Goal: Information Seeking & Learning: Learn about a topic

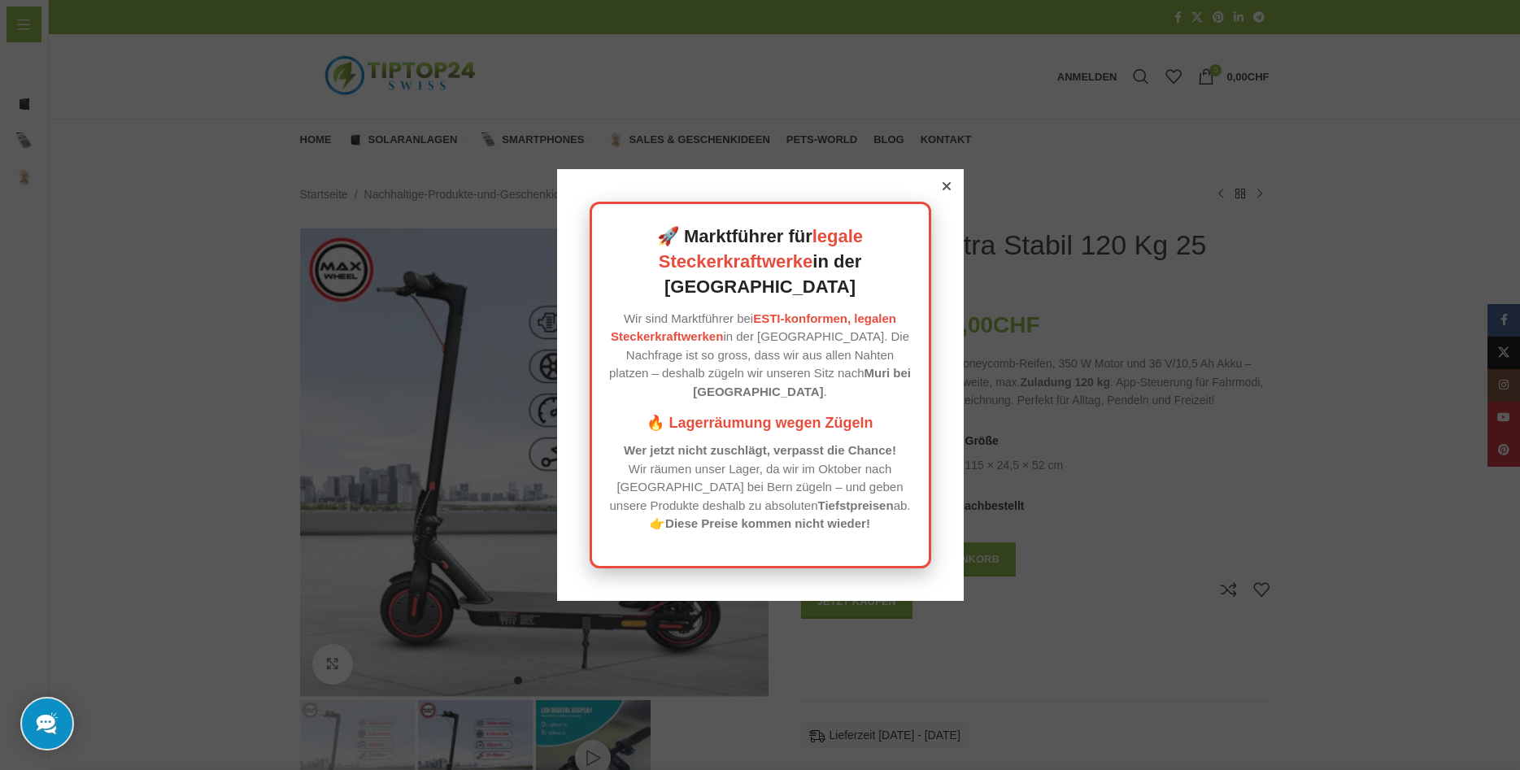
click at [943, 190] on icon at bounding box center [946, 186] width 8 height 8
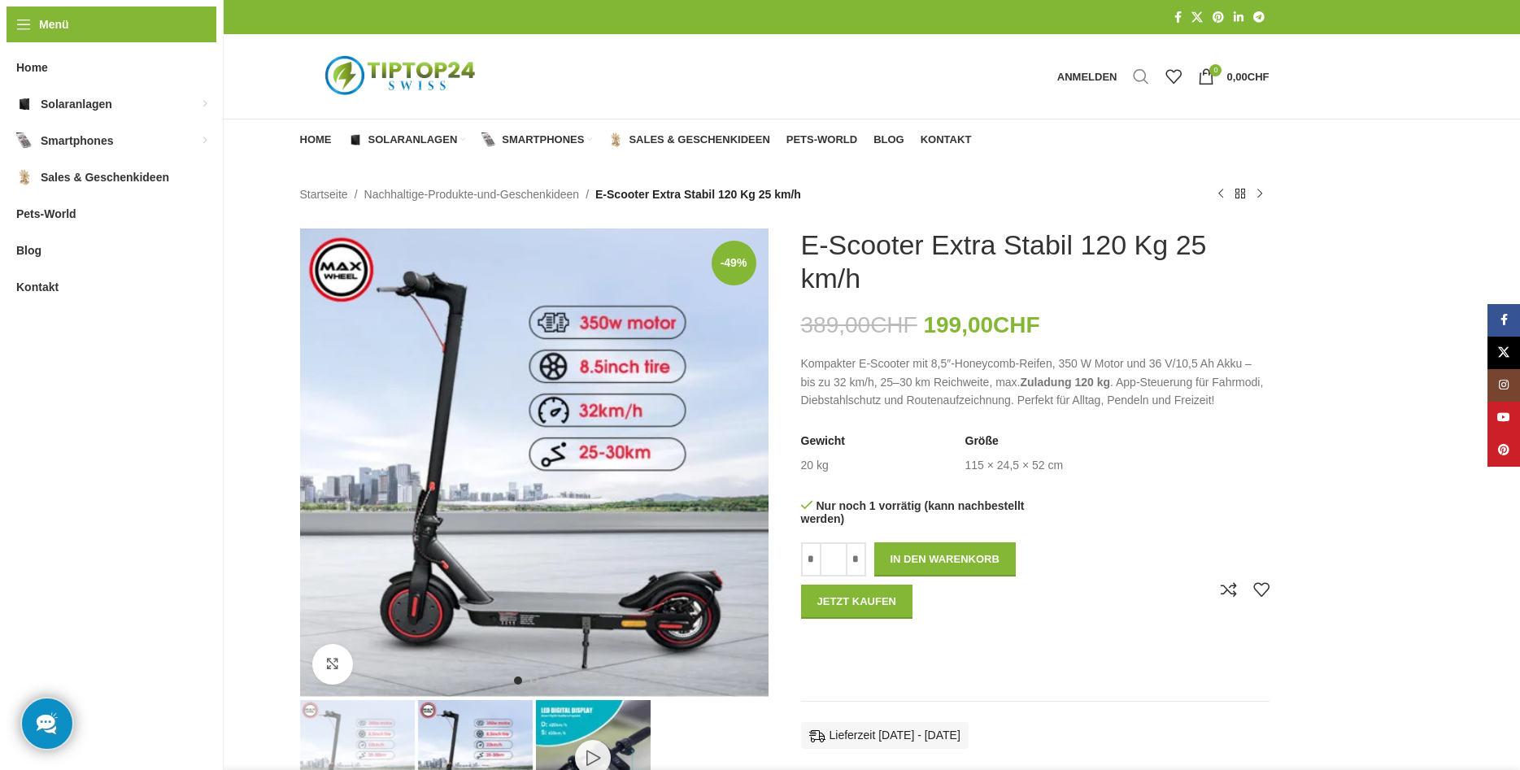
click at [1136, 78] on span "Suche" at bounding box center [1141, 76] width 16 height 16
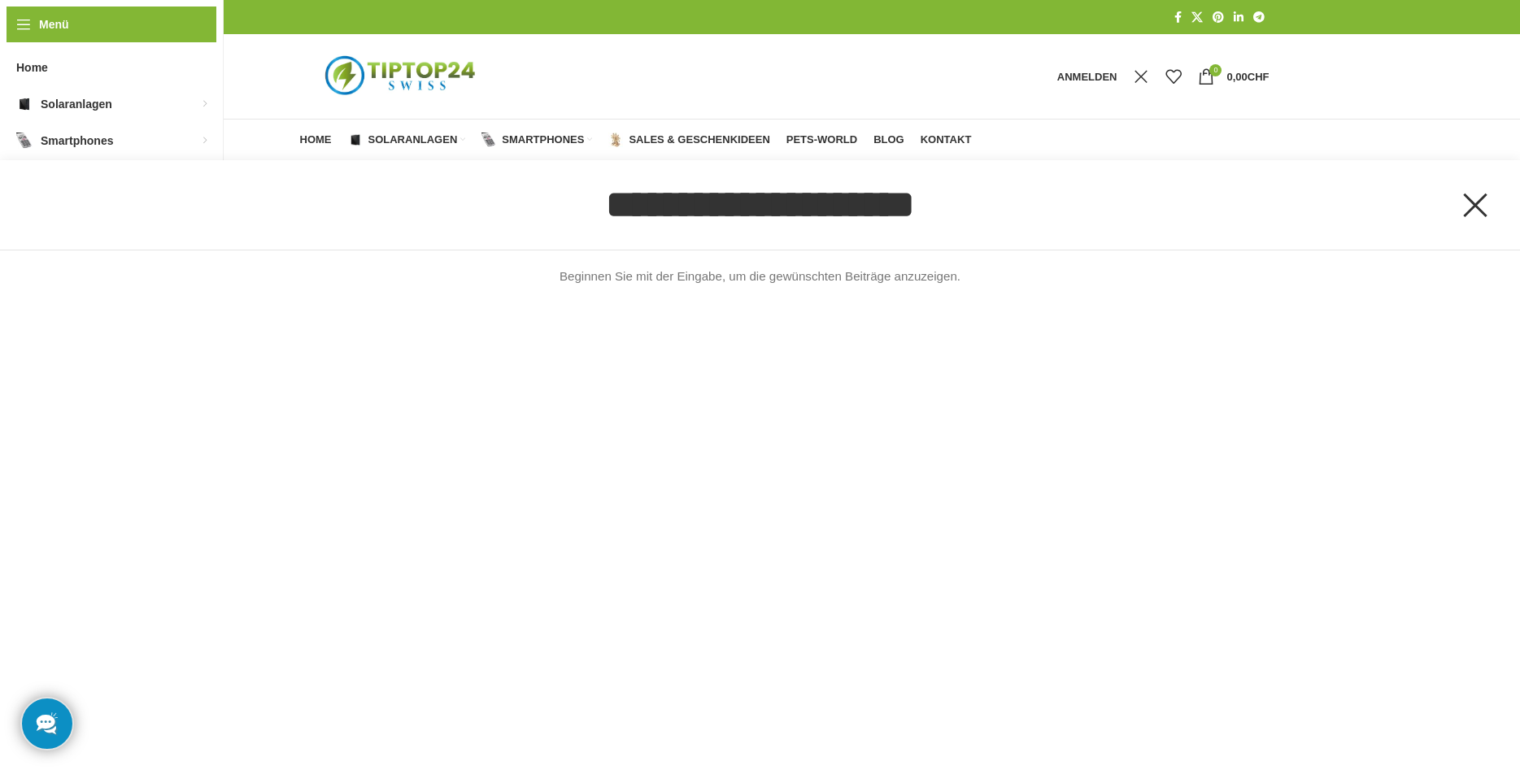
click at [864, 228] on input "Suche" at bounding box center [759, 204] width 1357 height 89
drag, startPoint x: 966, startPoint y: 209, endPoint x: 485, endPoint y: 226, distance: 481.7
click at [485, 226] on input "Suche" at bounding box center [759, 204] width 1357 height 89
type input "*********"
click button "Suche" at bounding box center [0, 0] width 0 height 0
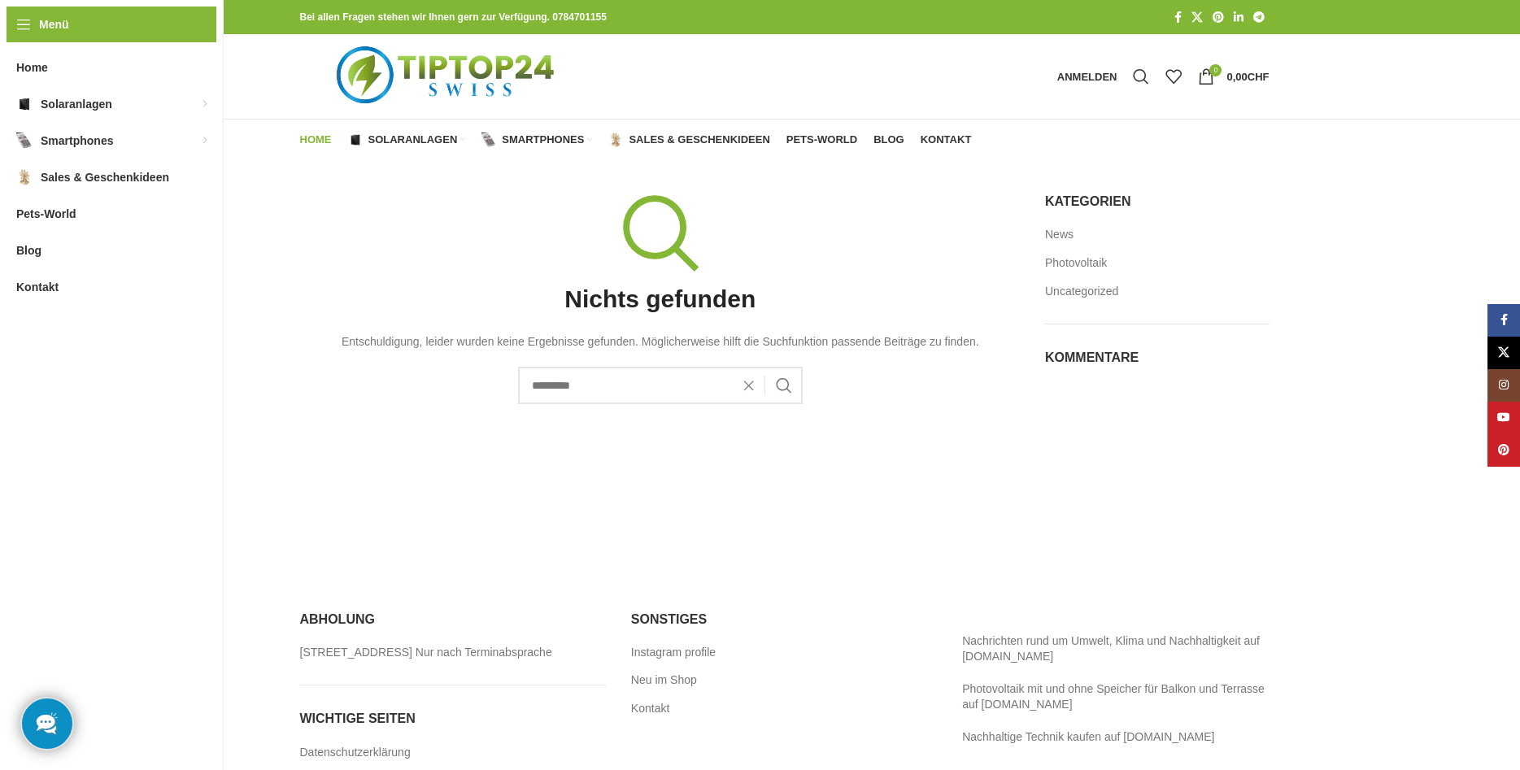
click at [311, 135] on span "Home" at bounding box center [316, 139] width 32 height 13
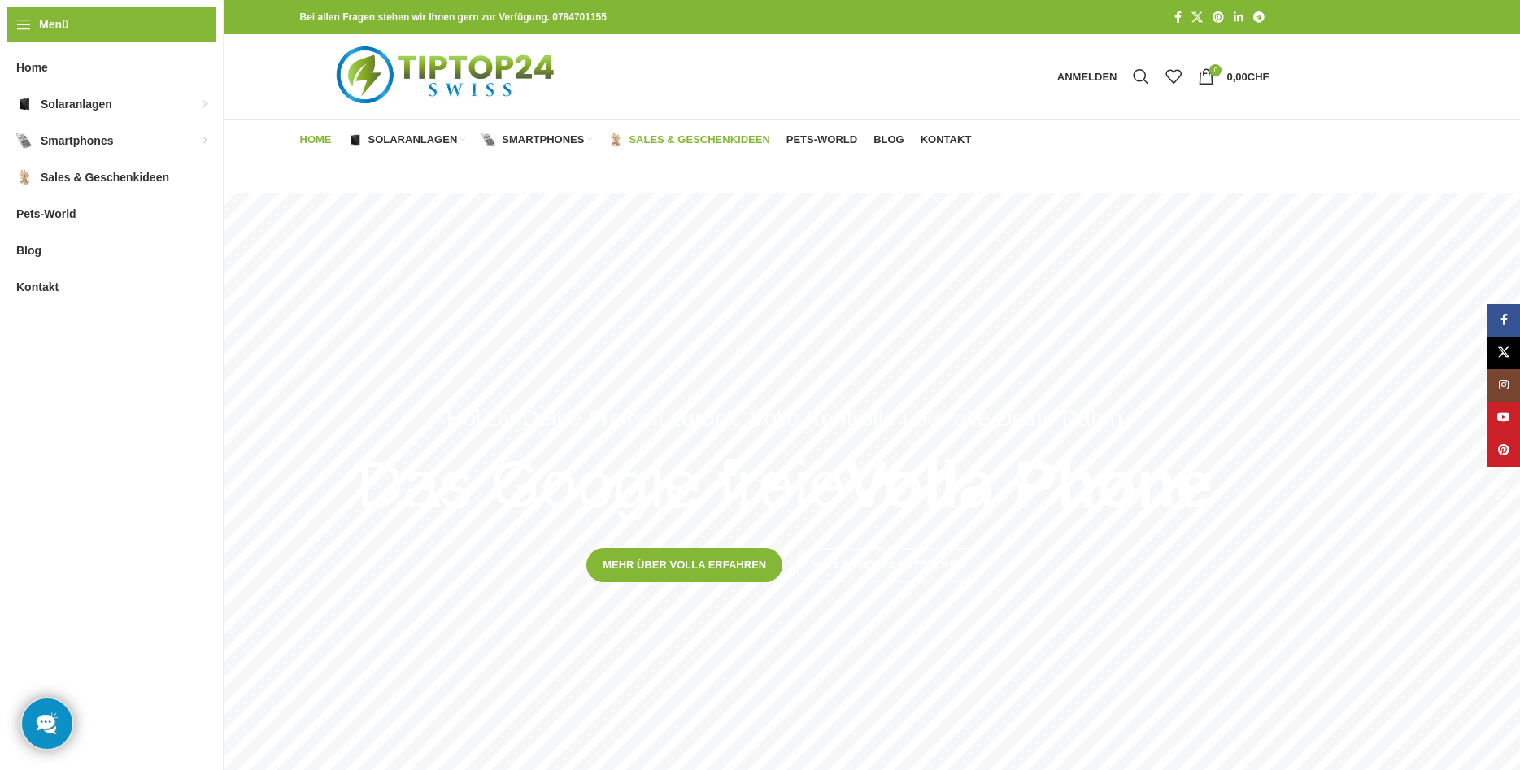
click at [677, 137] on span "Sales & Geschenkideen" at bounding box center [699, 139] width 141 height 13
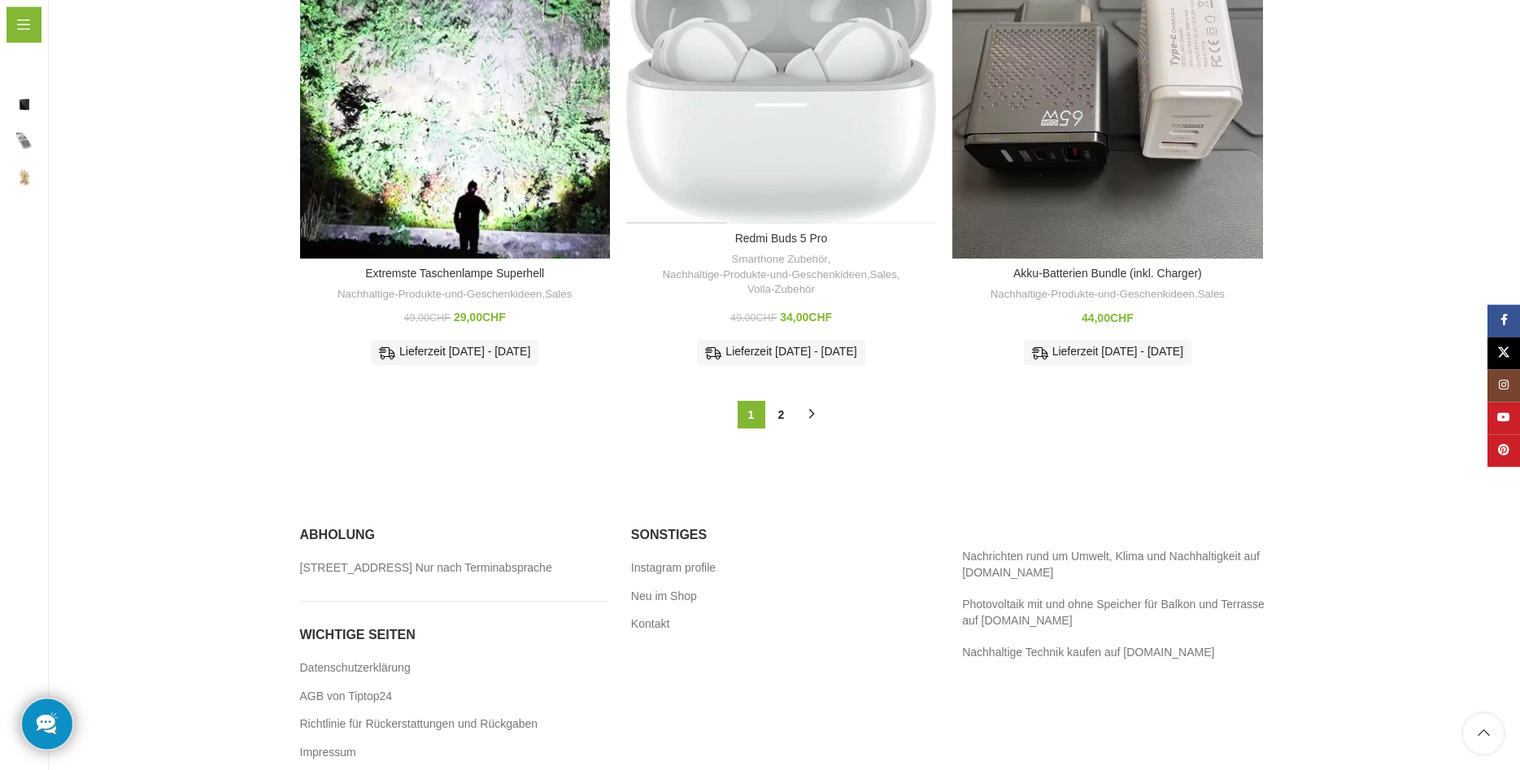
scroll to position [1722, 0]
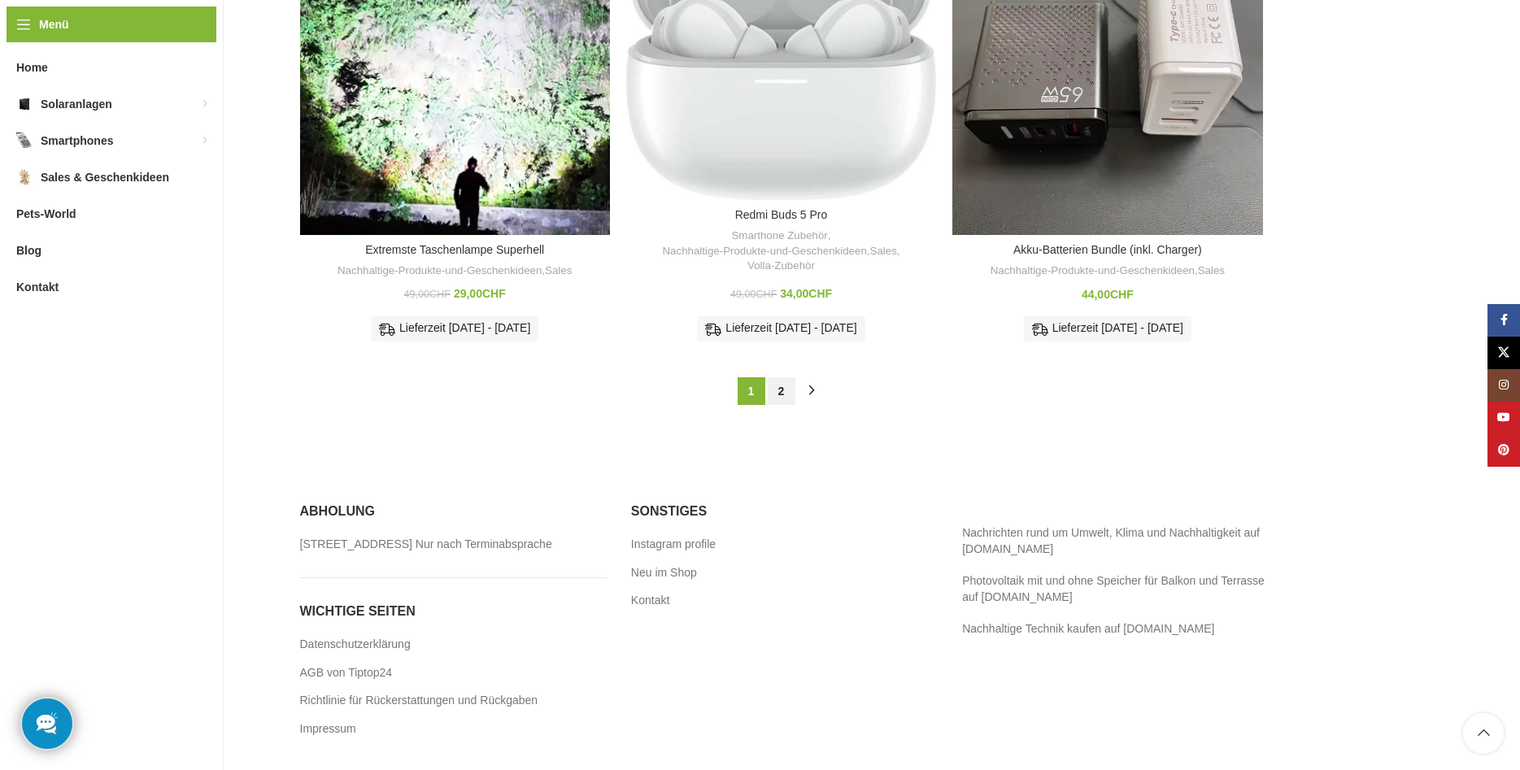
click at [781, 377] on link "2" at bounding box center [782, 391] width 28 height 28
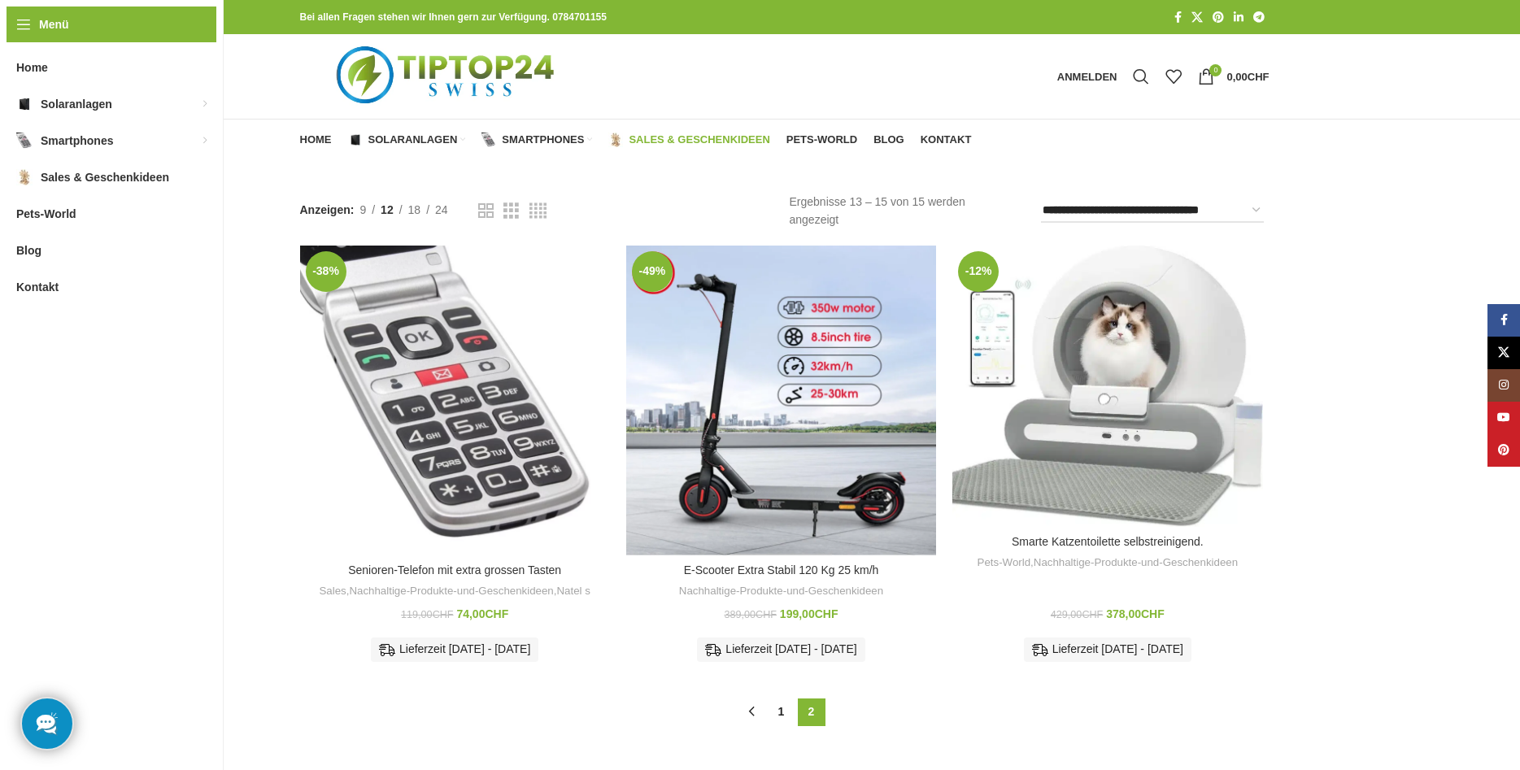
click at [830, 420] on div "E-Scooter Extra Stabil 120 Kg 25 km/h" at bounding box center [780, 401] width 103 height 310
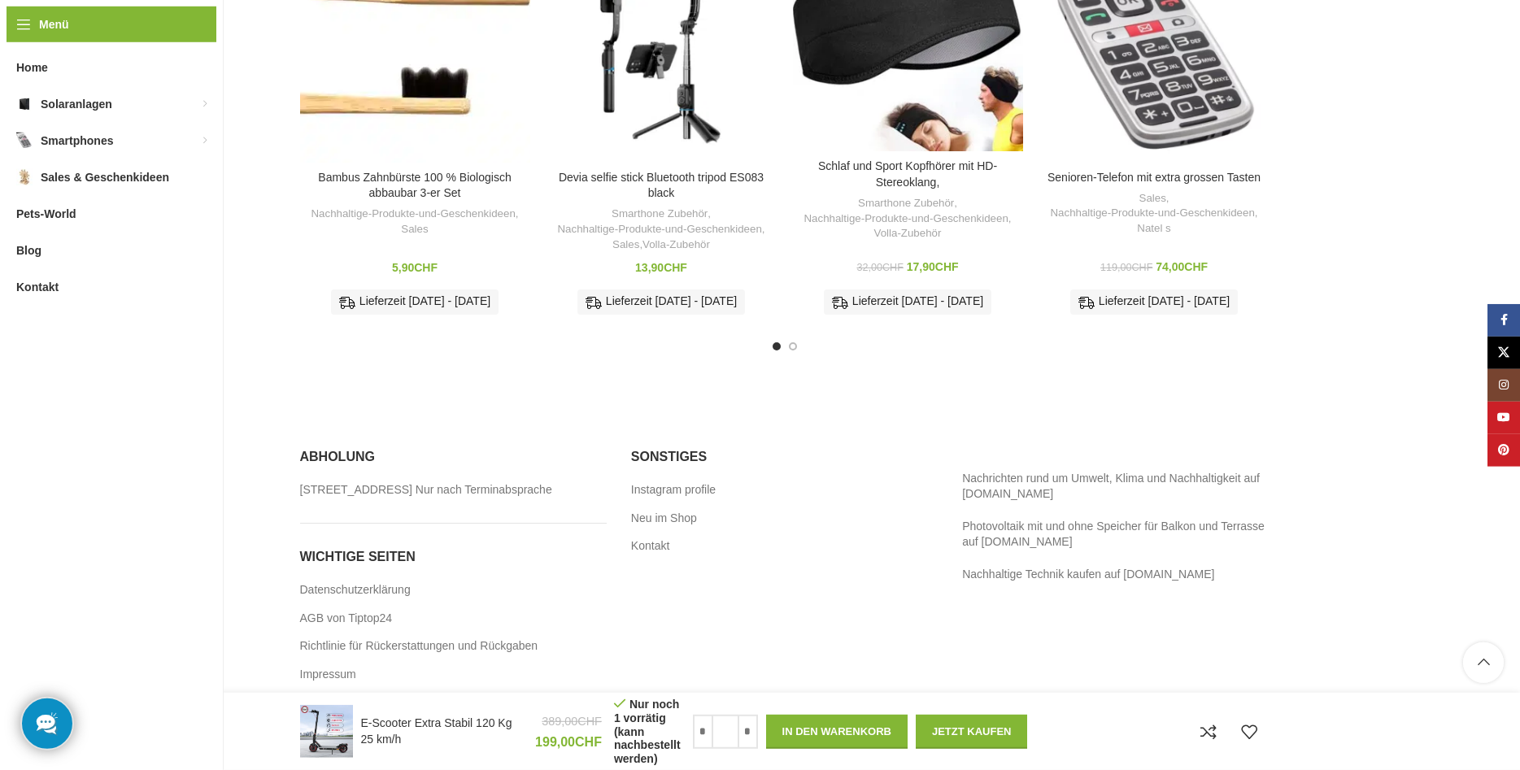
scroll to position [1711, 0]
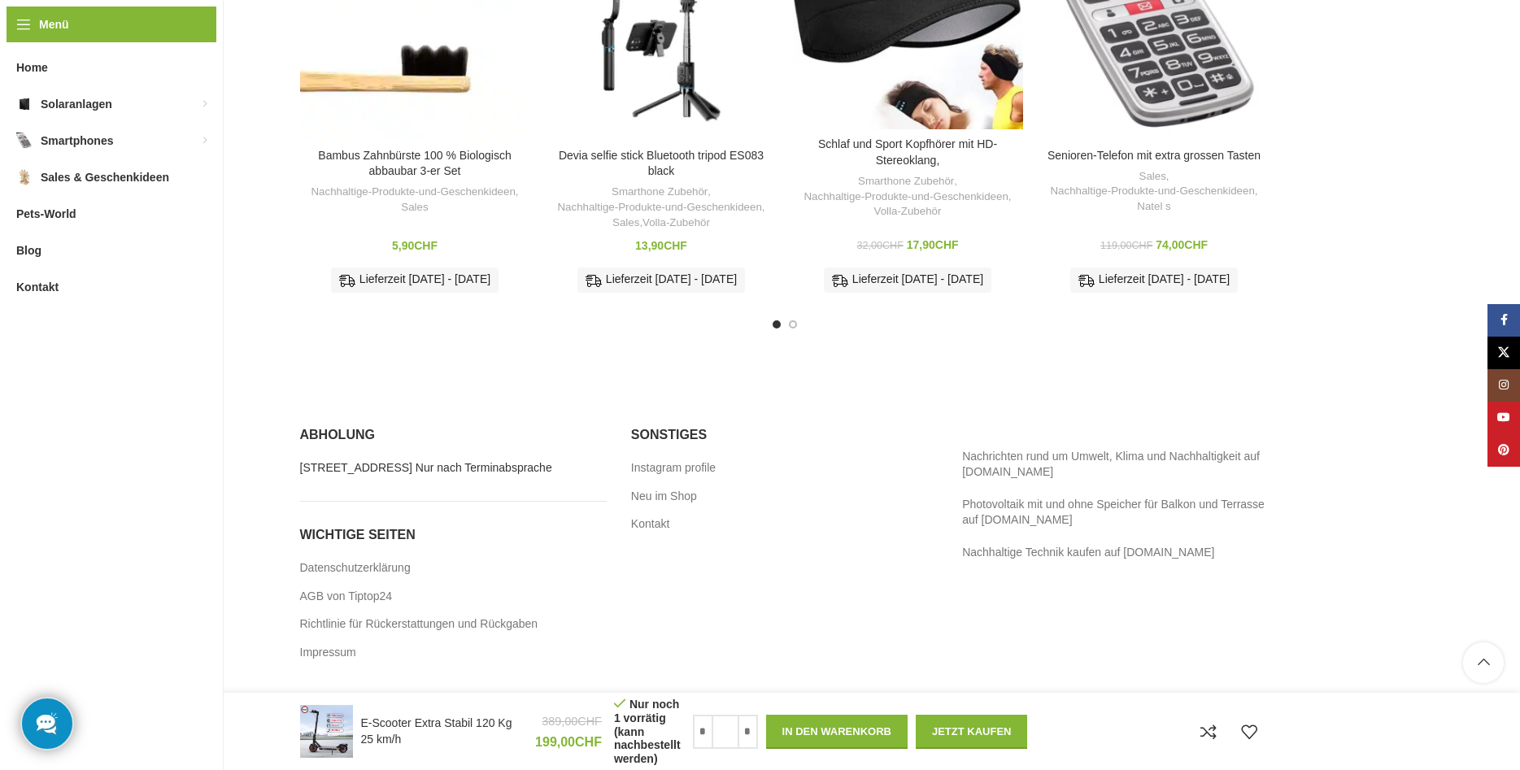
click at [423, 460] on link "[STREET_ADDRESS] Nur nach Terminabsprache" at bounding box center [427, 468] width 254 height 16
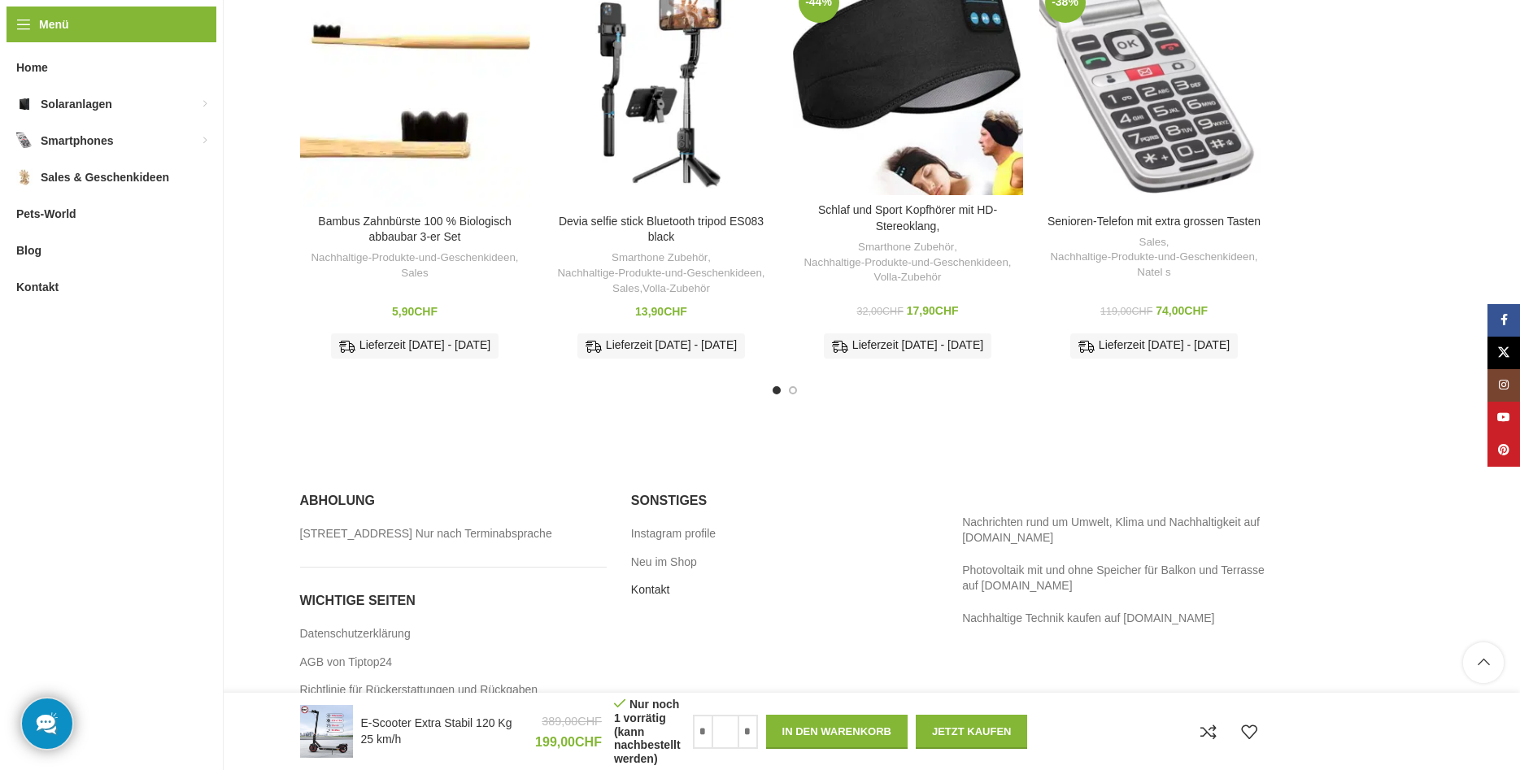
click at [655, 587] on link "Kontakt" at bounding box center [651, 590] width 40 height 16
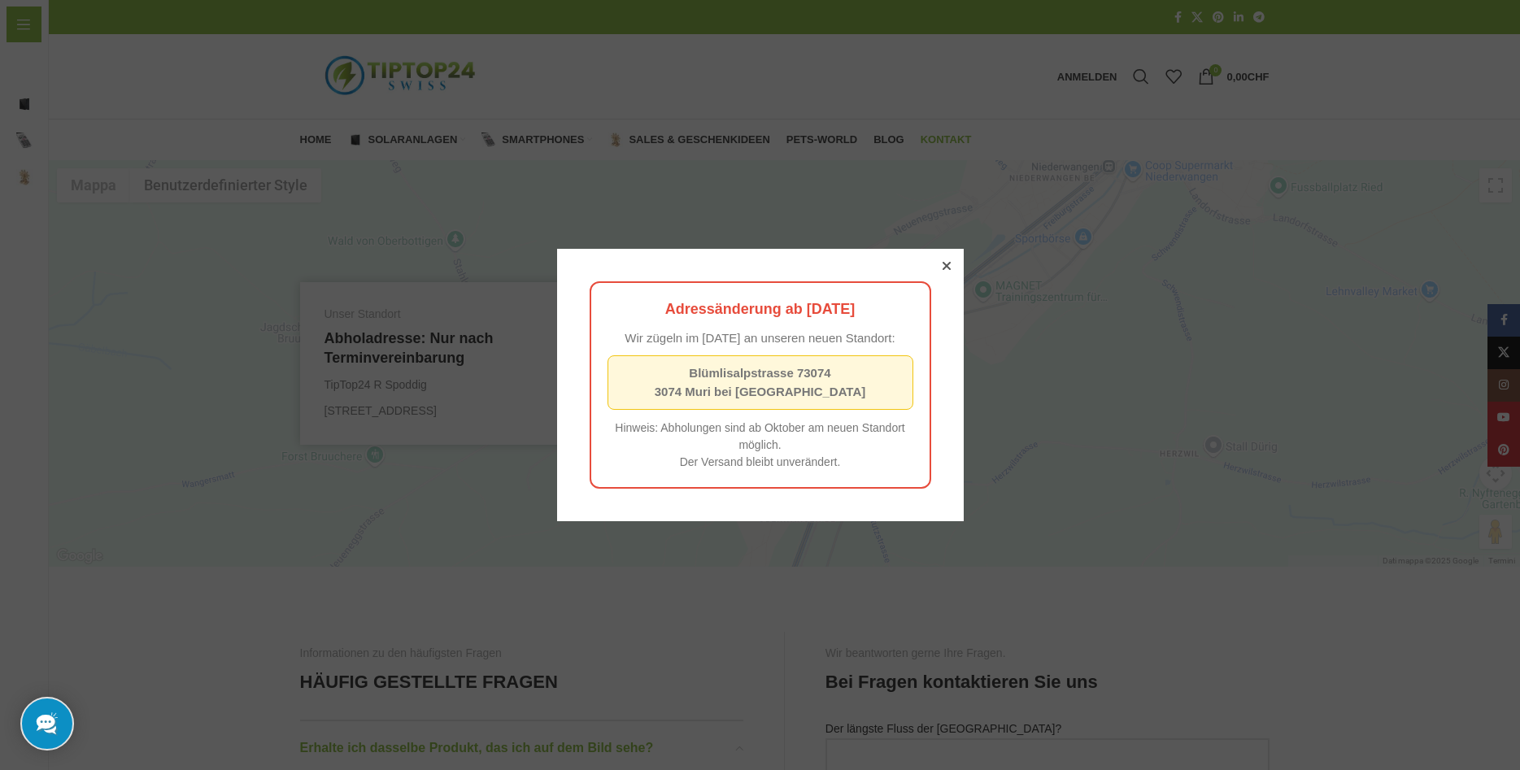
click at [946, 262] on icon at bounding box center [946, 266] width 8 height 8
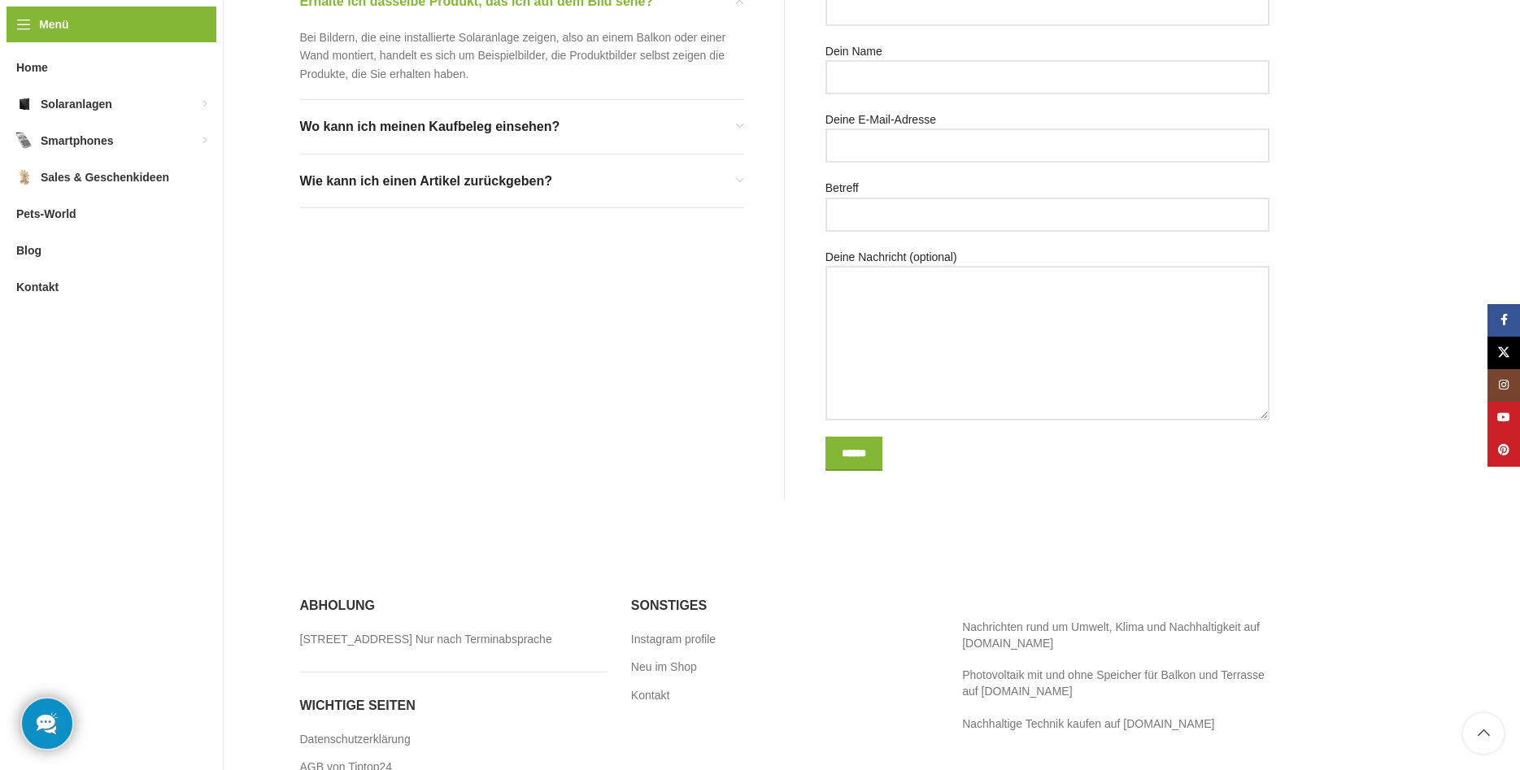
scroll to position [857, 0]
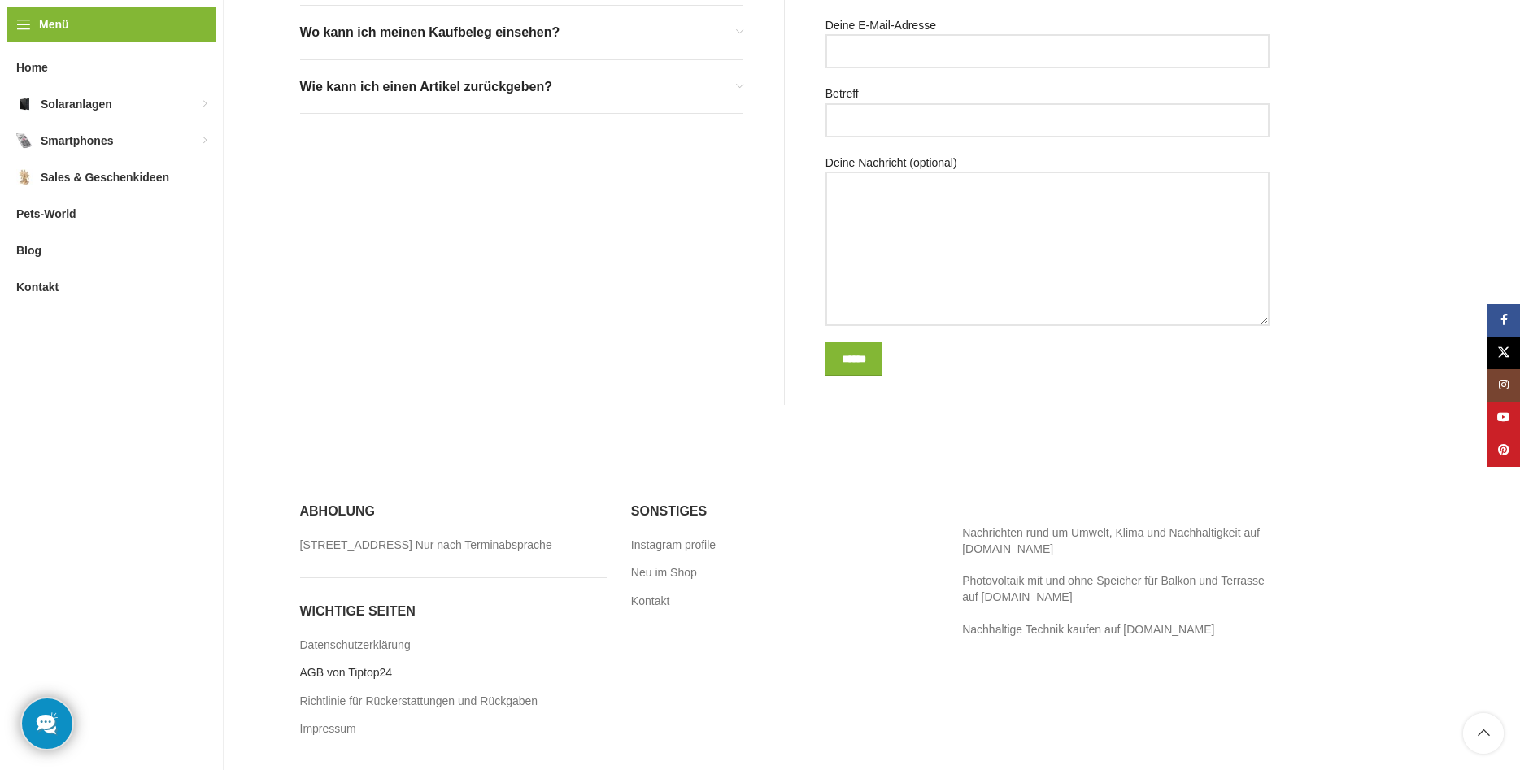
click at [374, 672] on link "AGB von Tiptop24" at bounding box center [347, 673] width 94 height 16
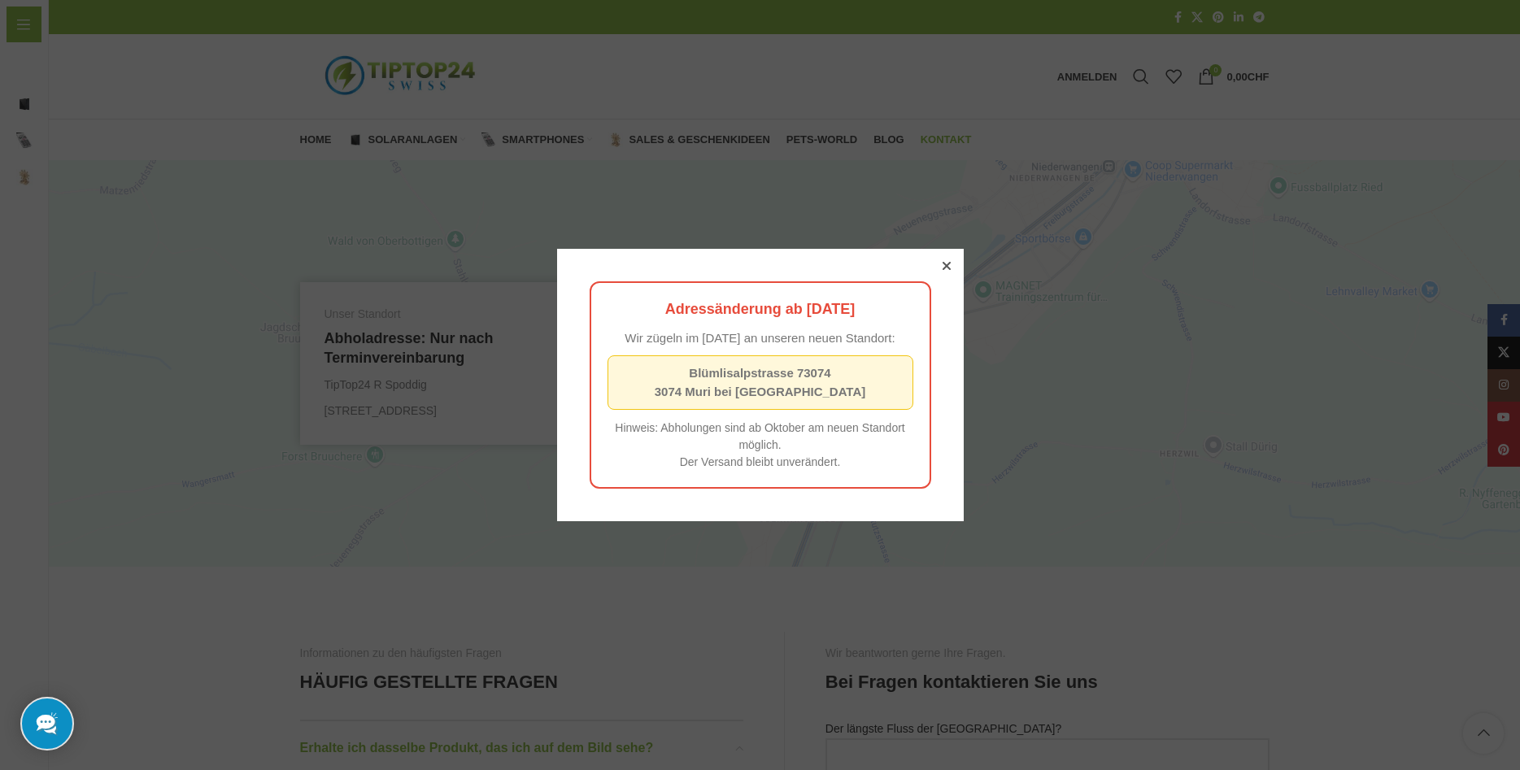
scroll to position [857, 0]
